Goal: Browse casually

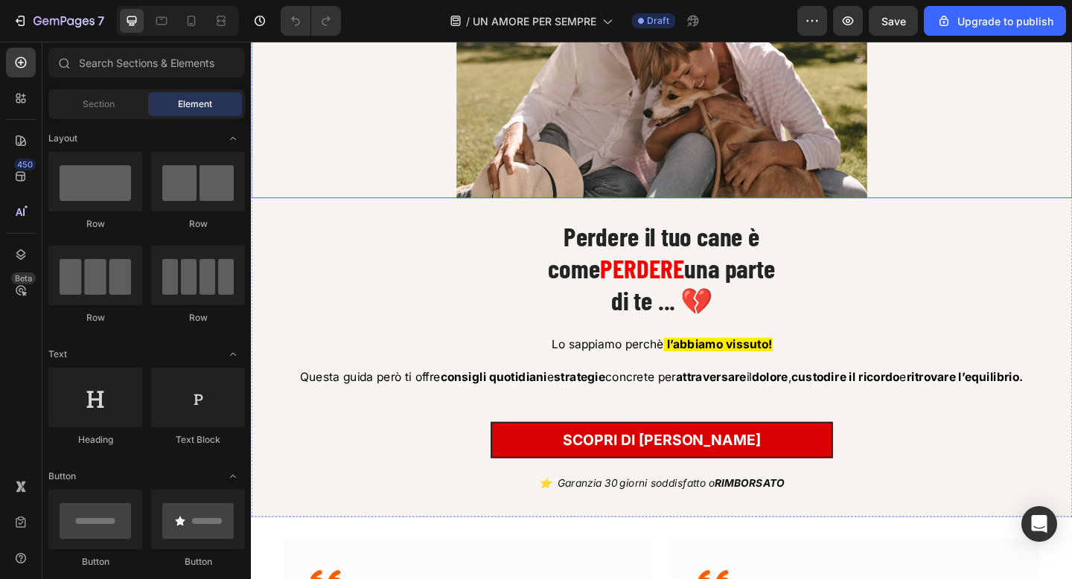
scroll to position [213, 0]
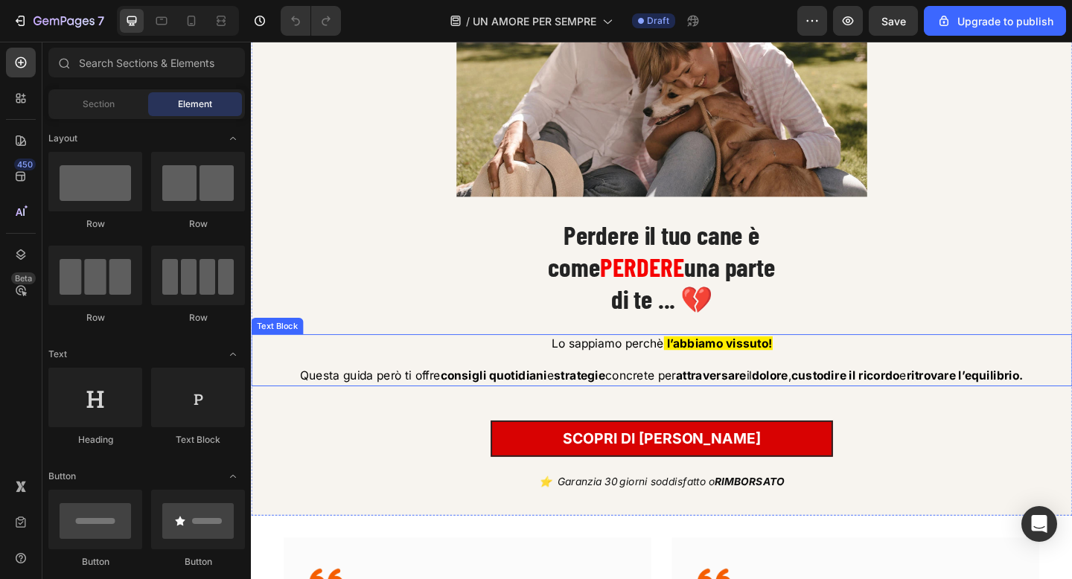
click at [678, 403] on span "Questa guida però ti offre consigli quotidiani e strategie concrete per attrave…" at bounding box center [697, 405] width 787 height 15
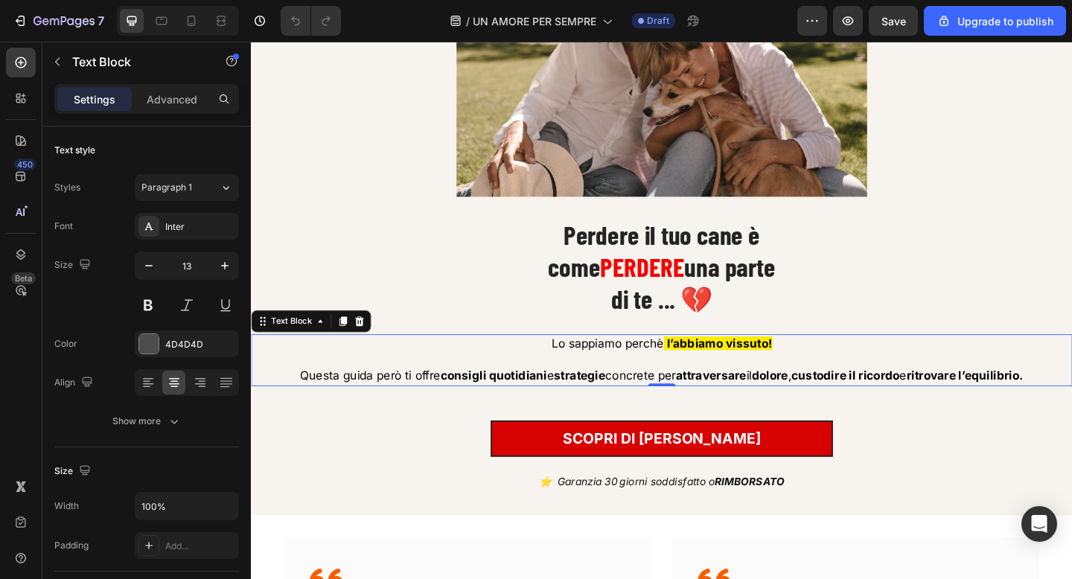
click at [678, 403] on span "Questa guida però ti offre consigli quotidiani e strategie concrete per attrave…" at bounding box center [697, 405] width 787 height 15
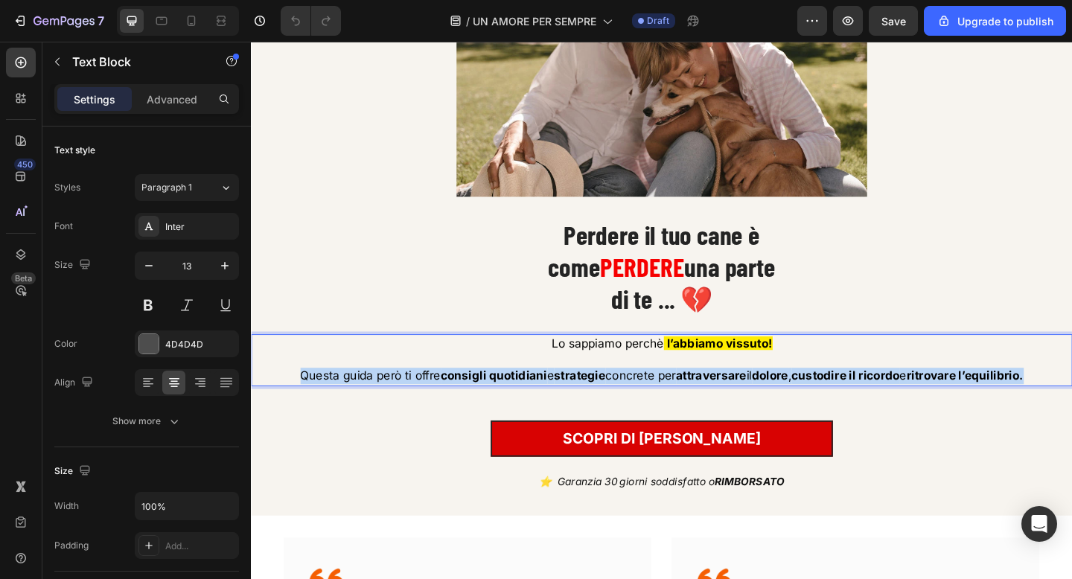
click at [678, 403] on span "Questa guida però ti offre consigli quotidiani e strategie concrete per attrave…" at bounding box center [697, 405] width 787 height 15
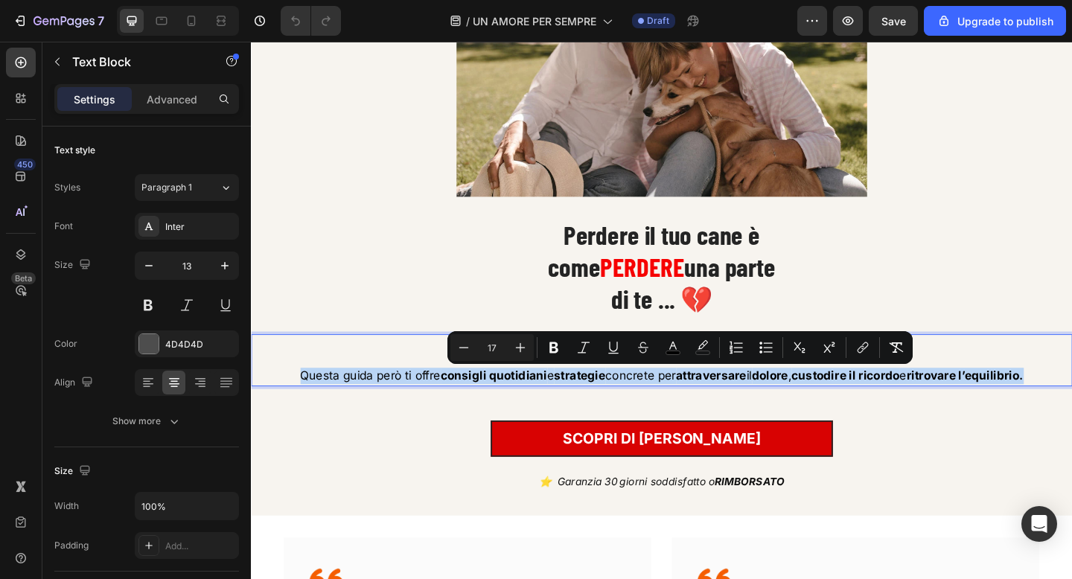
copy span "Questa guida però ti offre consigli quotidiani e strategie concrete per attrave…"
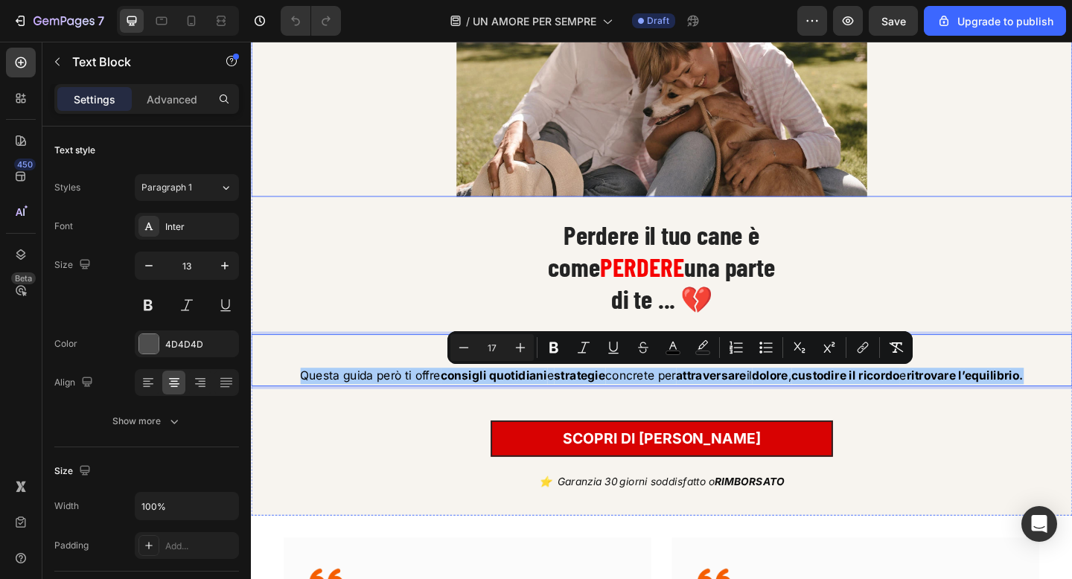
click at [1045, 173] on div at bounding box center [697, 62] width 893 height 298
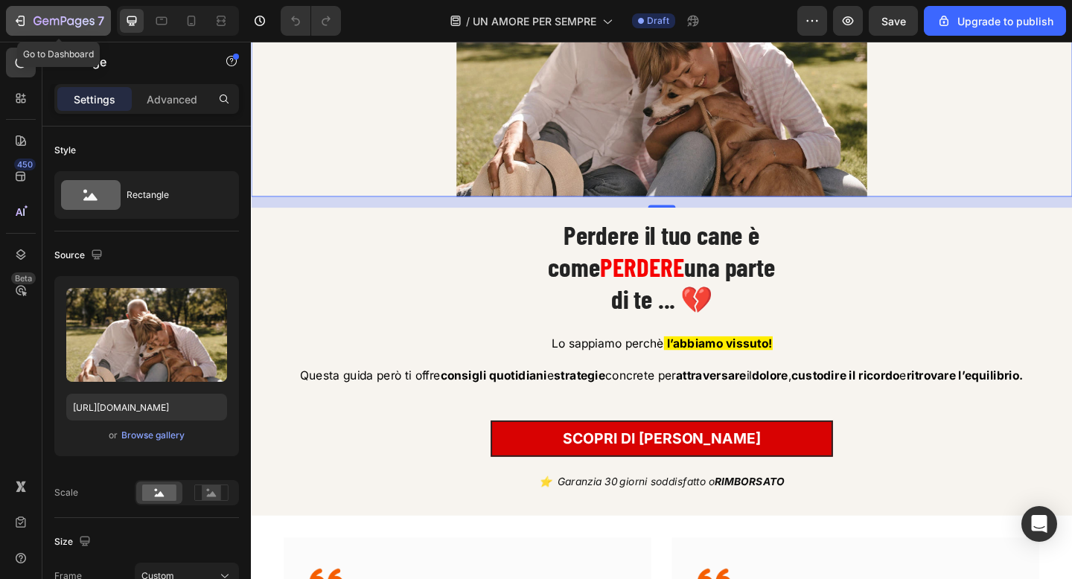
click at [56, 25] on icon "button" at bounding box center [63, 22] width 61 height 13
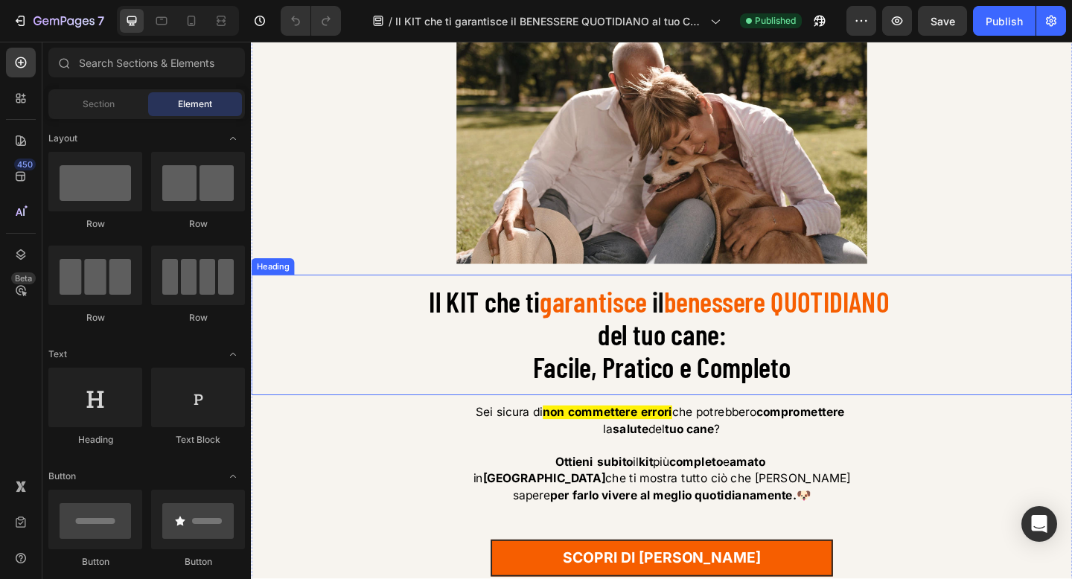
scroll to position [143, 0]
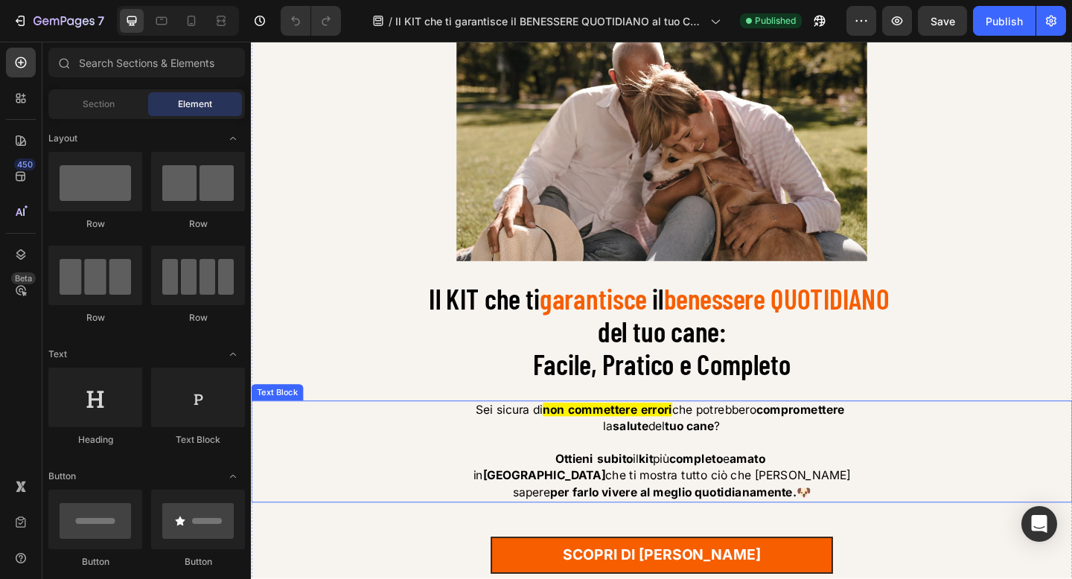
click at [724, 523] on p "in [GEOGRAPHIC_DATA] che ti mostra tutto ciò che [PERSON_NAME]" at bounding box center [697, 514] width 890 height 18
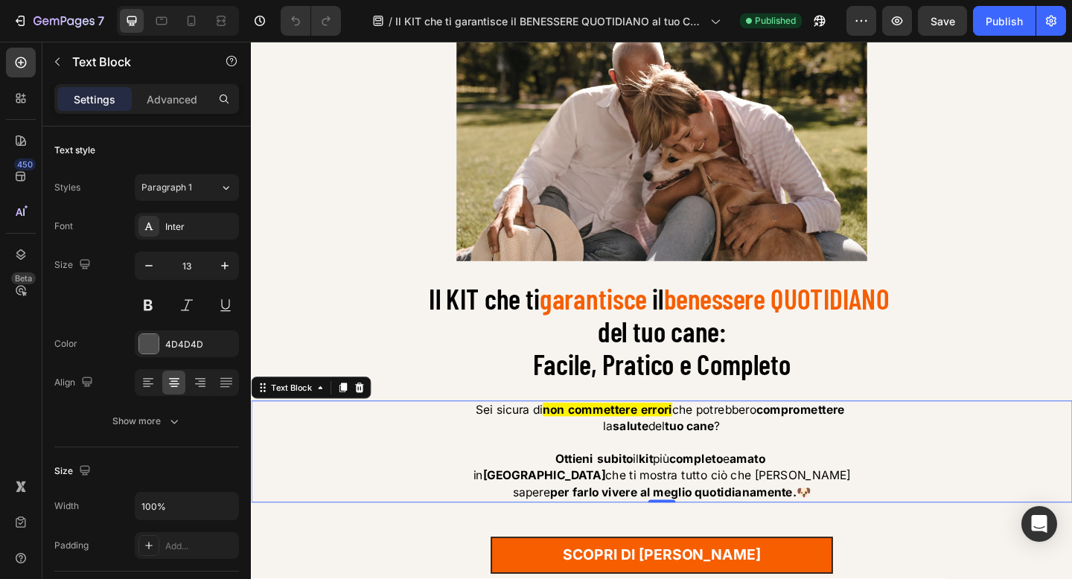
click at [724, 523] on p "in [GEOGRAPHIC_DATA] che ti mostra tutto ciò che [PERSON_NAME]" at bounding box center [697, 514] width 890 height 18
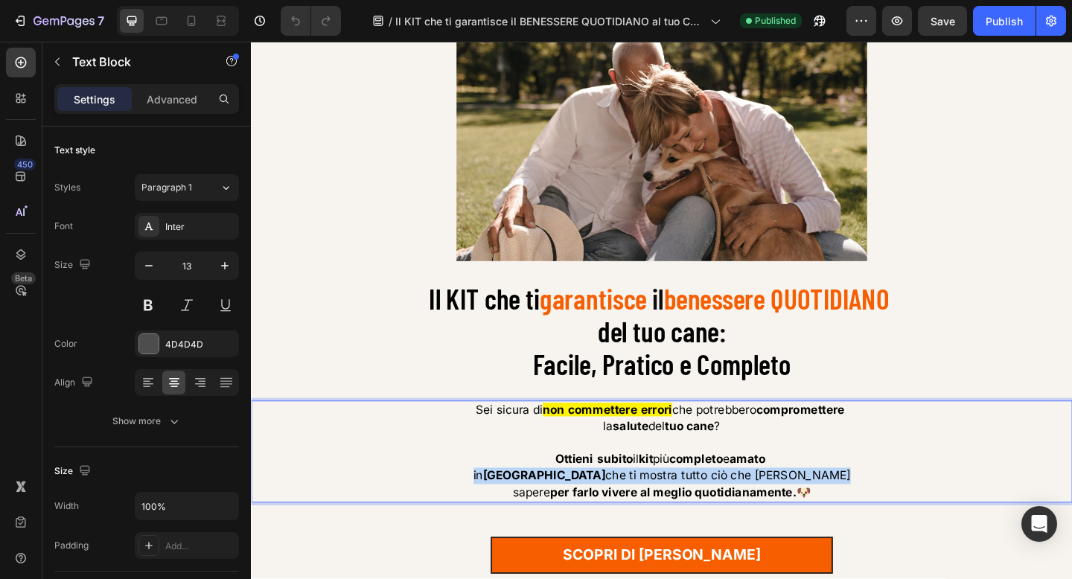
click at [724, 523] on p "in [GEOGRAPHIC_DATA] che ti mostra tutto ciò che [PERSON_NAME]" at bounding box center [697, 514] width 890 height 18
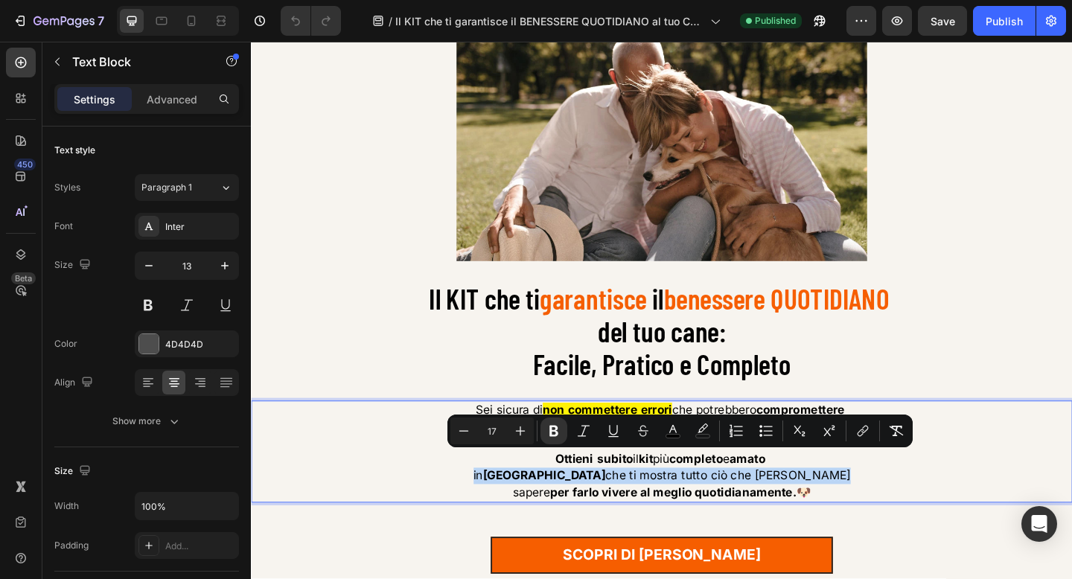
drag, startPoint x: 858, startPoint y: 534, endPoint x: 567, endPoint y: 502, distance: 292.7
click at [567, 502] on div "Sei sicura di non commettere errori che potrebbero compromettere la salute del …" at bounding box center [697, 487] width 893 height 111
copy div "[PERSON_NAME] subito il kit più completo e amato in [GEOGRAPHIC_DATA] che ti mo…"
